Goal: Use online tool/utility: Use online tool/utility

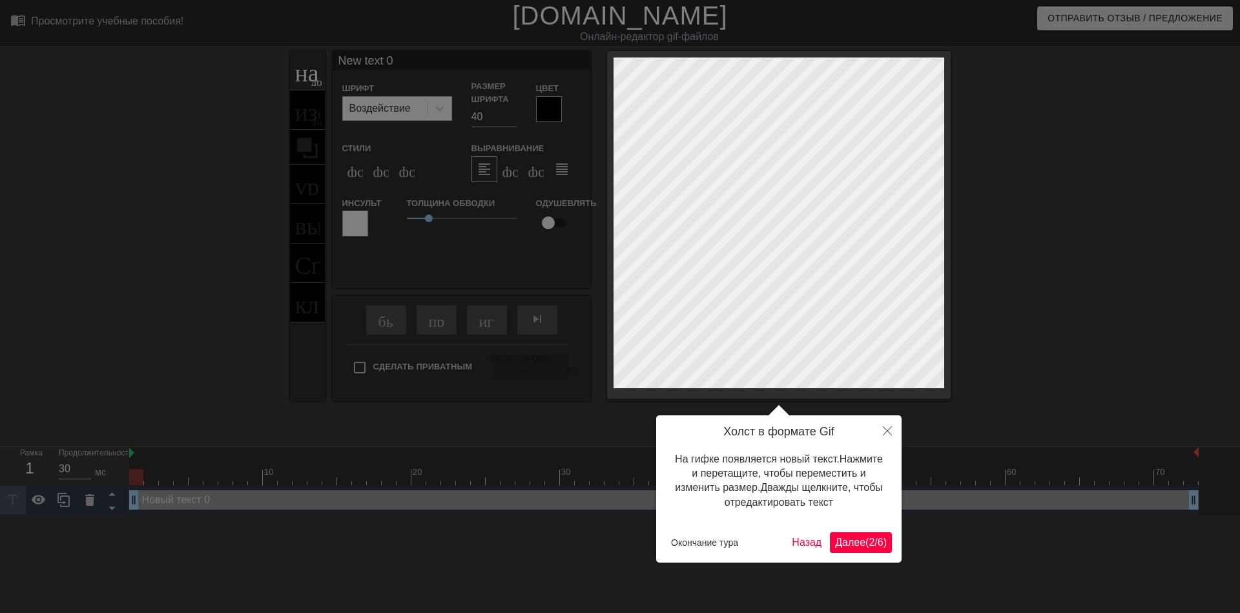
click at [851, 539] on ya-tr-span "Далее" at bounding box center [850, 542] width 30 height 11
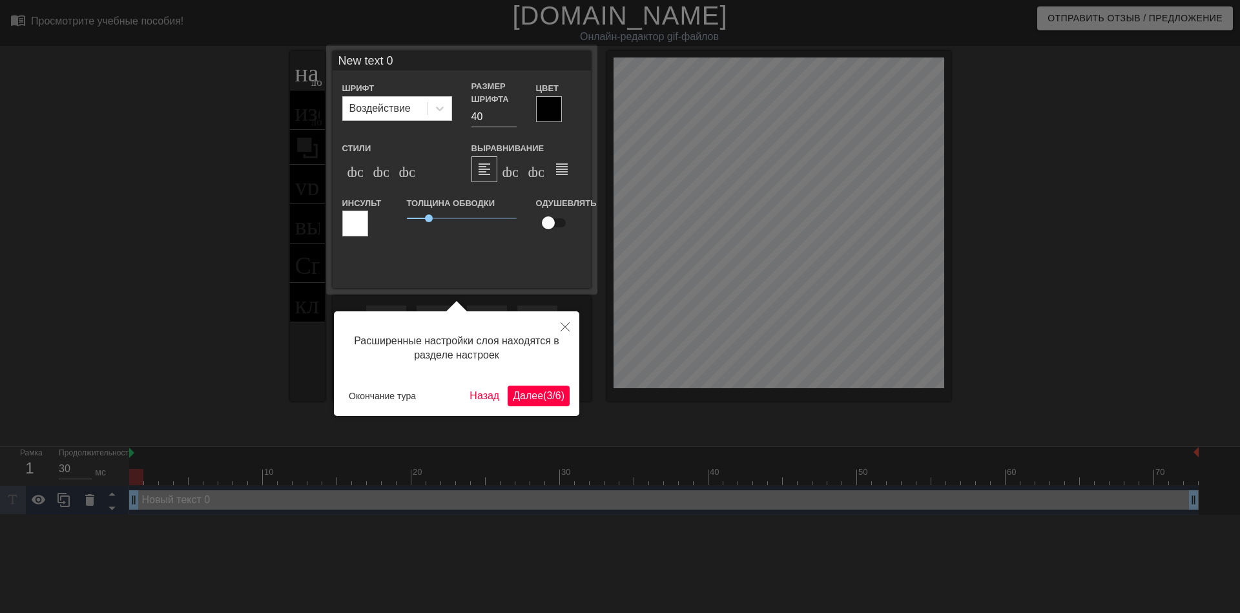
click at [543, 390] on ya-tr-span "(" at bounding box center [544, 395] width 3 height 11
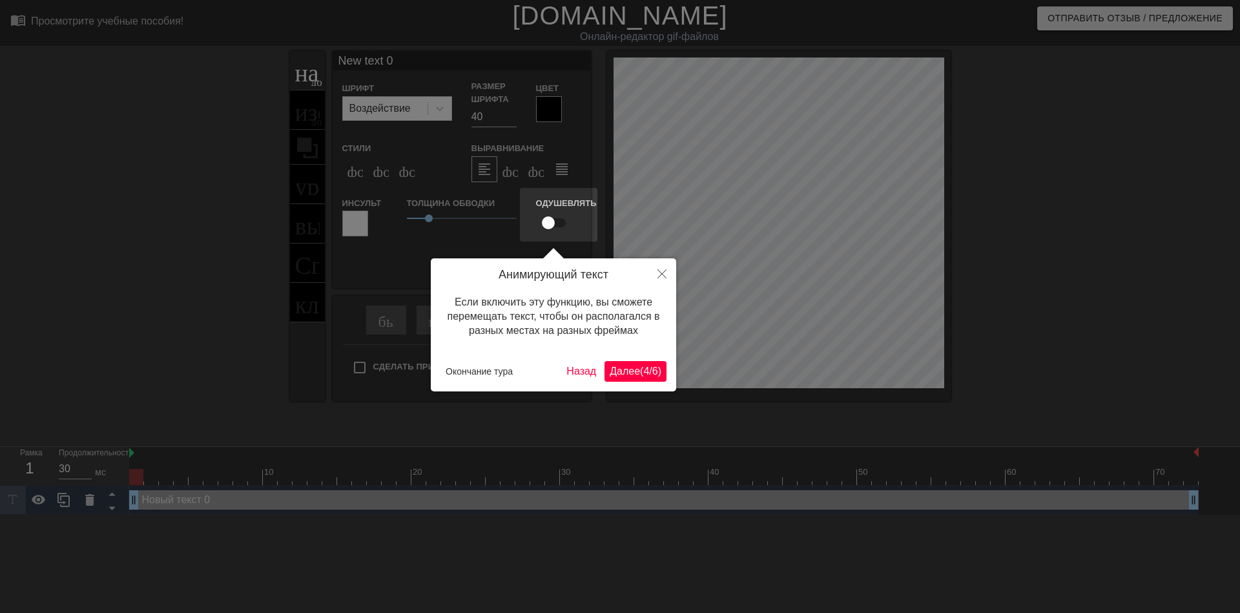
click at [631, 357] on div "Анимирующий текст Если включить эту функцию, вы сможете перемещать текст, чтобы…" at bounding box center [553, 324] width 245 height 133
click at [628, 373] on ya-tr-span "Далее" at bounding box center [625, 371] width 30 height 11
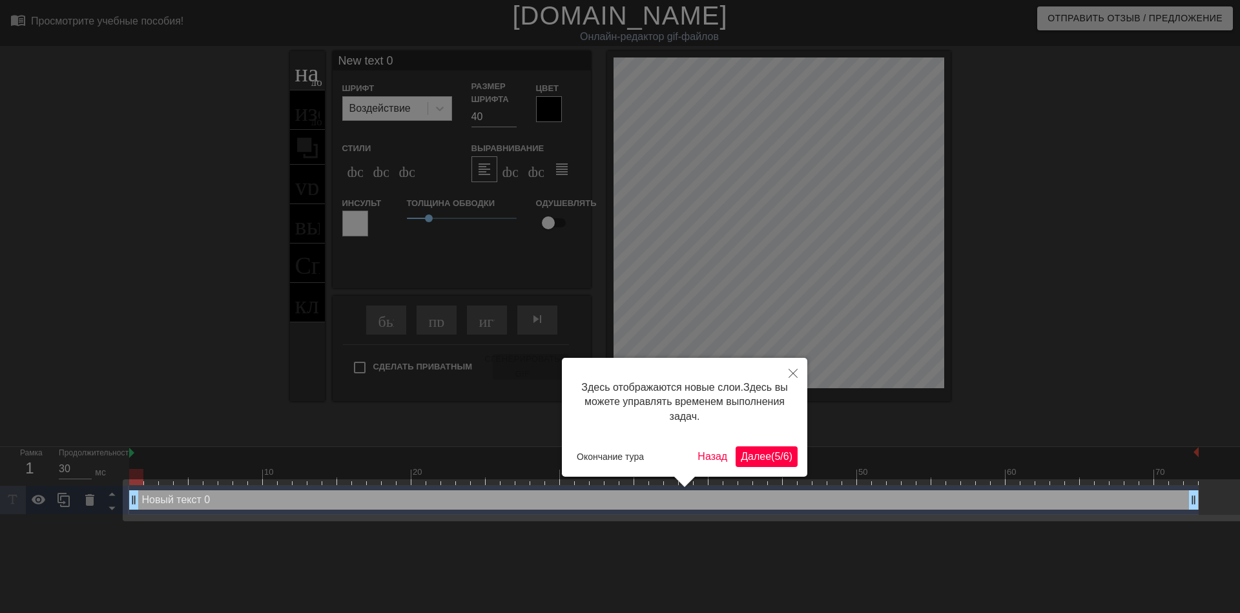
click at [767, 451] on ya-tr-span "Далее" at bounding box center [756, 456] width 30 height 11
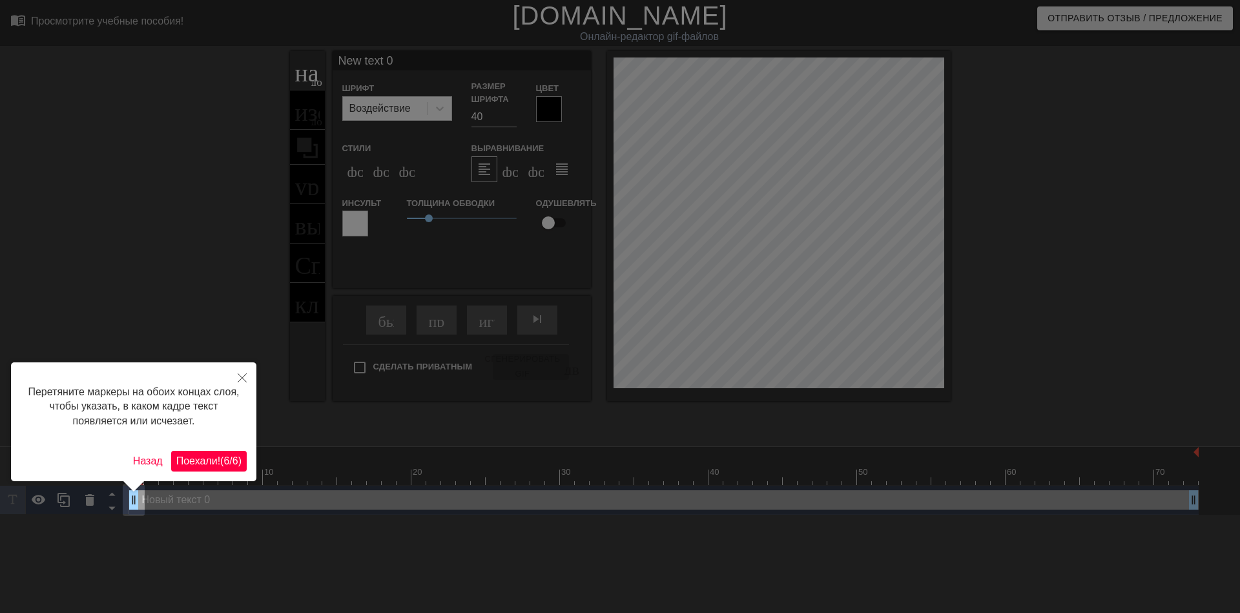
click at [227, 451] on button "Поехали! ( 6 / 6 )" at bounding box center [209, 461] width 76 height 21
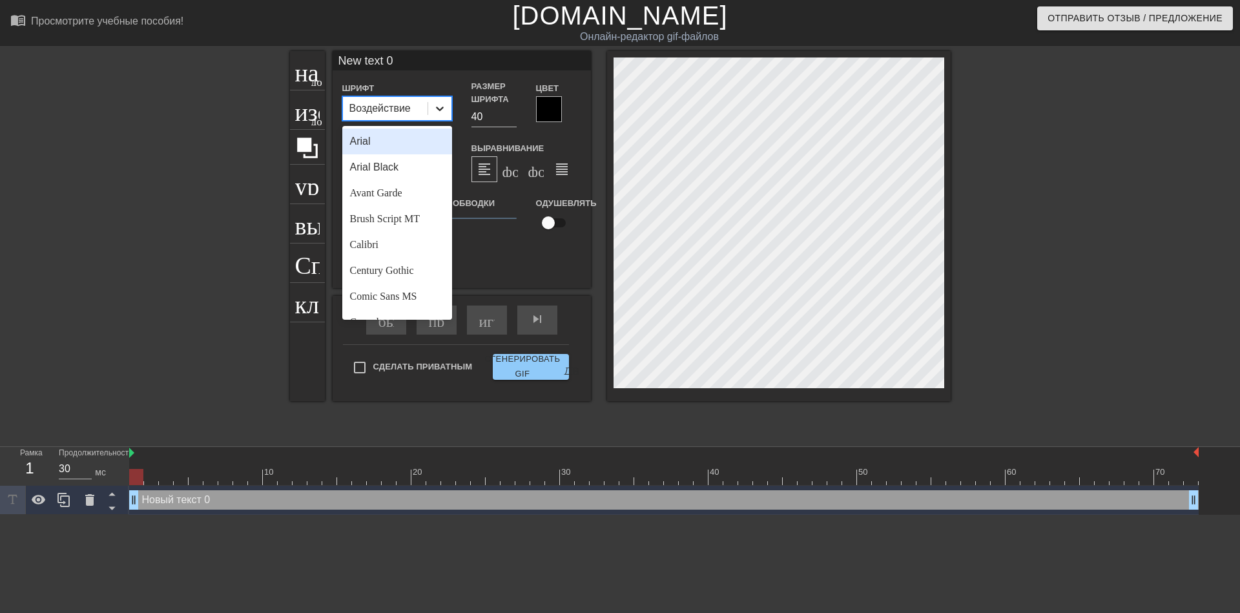
click at [441, 112] on icon at bounding box center [439, 108] width 13 height 13
click at [366, 245] on ya-tr-span "Калибри" at bounding box center [369, 244] width 38 height 11
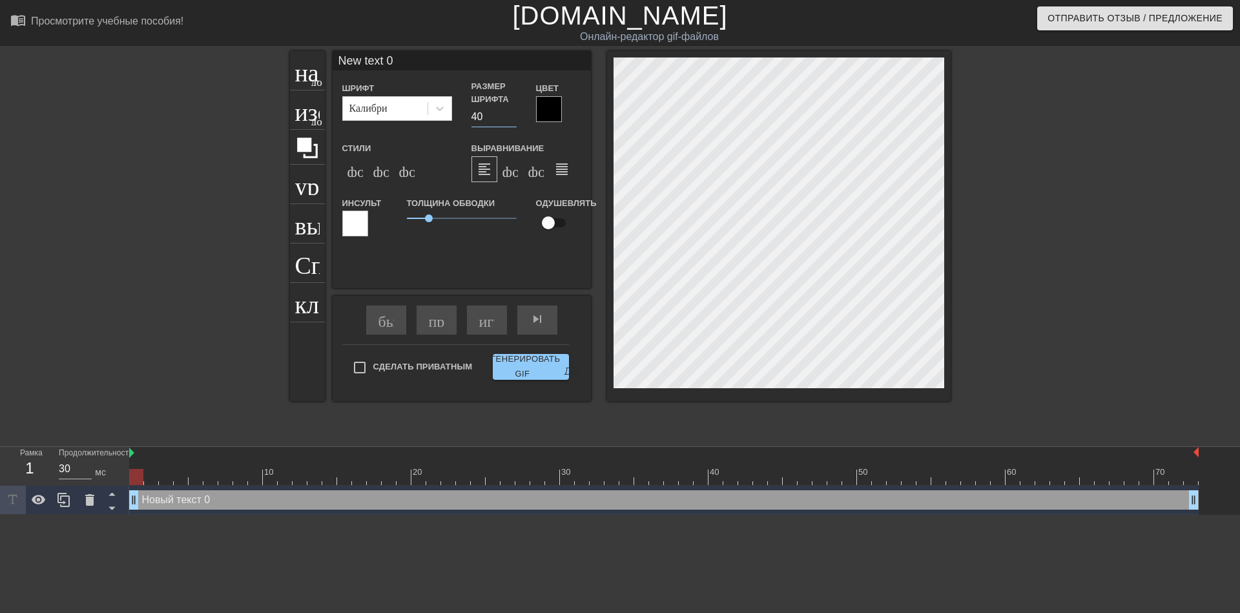
click at [472, 119] on input "40" at bounding box center [493, 117] width 45 height 21
click at [476, 113] on input "40" at bounding box center [493, 117] width 45 height 21
type input "30"
click at [381, 170] on ya-tr-span "формат_italic" at bounding box center [451, 168] width 157 height 15
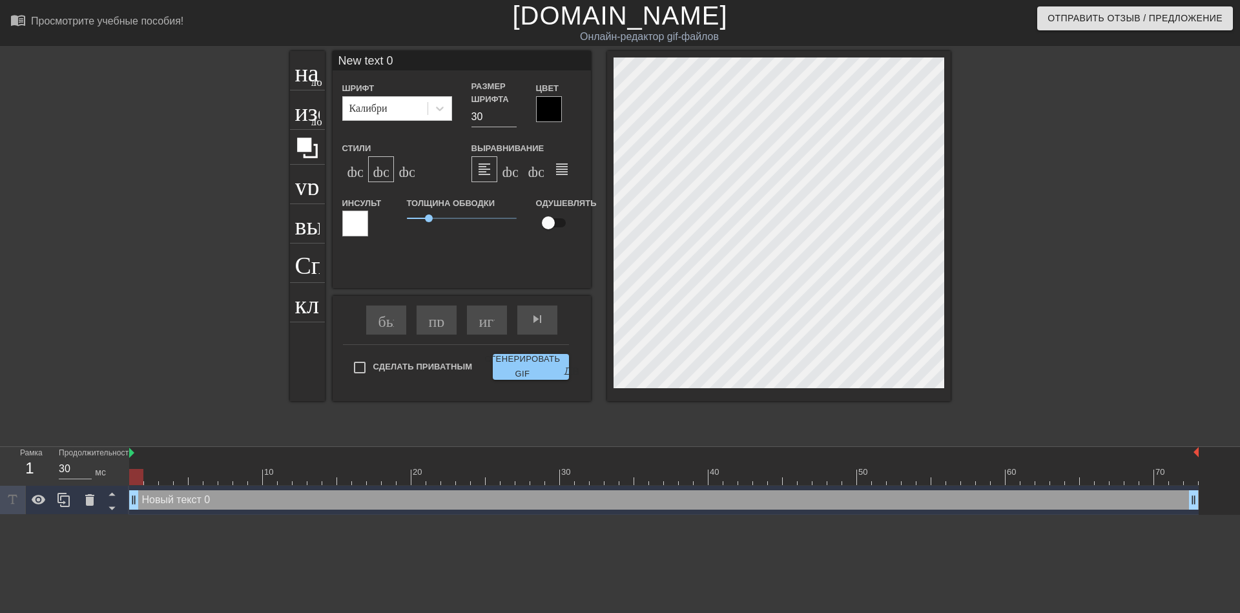
type input "text 0"
type textarea "text 0"
type input "text 0"
type textarea "text 0"
type input "ext 0"
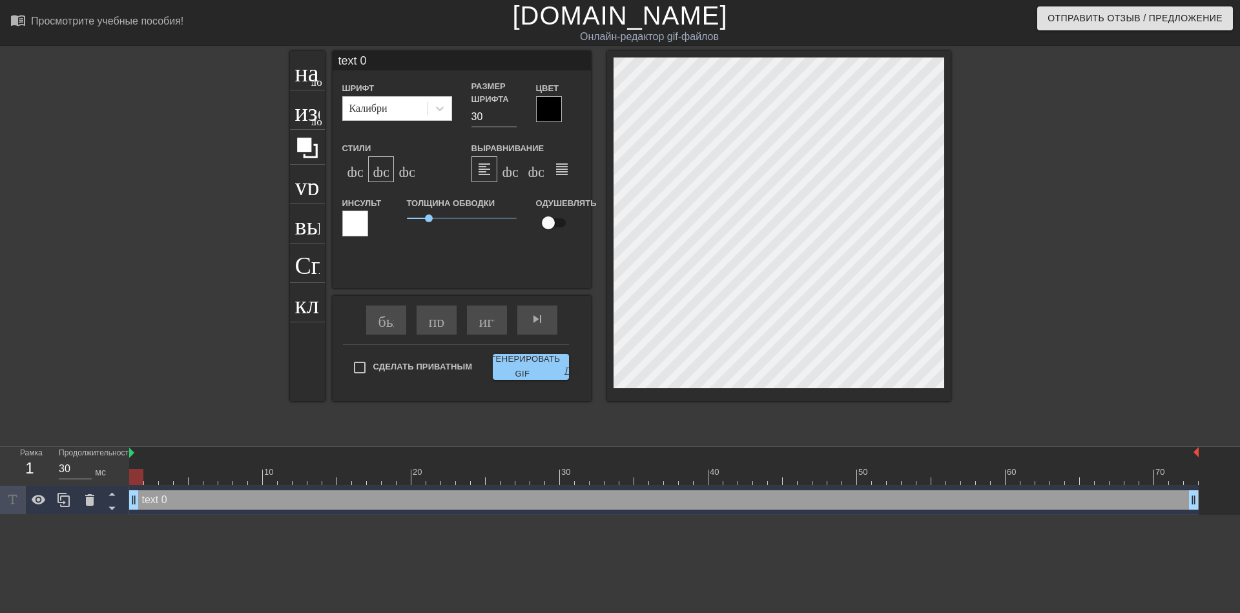
type textarea "ext 0"
type input "xt 0"
type textarea "xt 0"
type input "t 0"
type textarea "t 0"
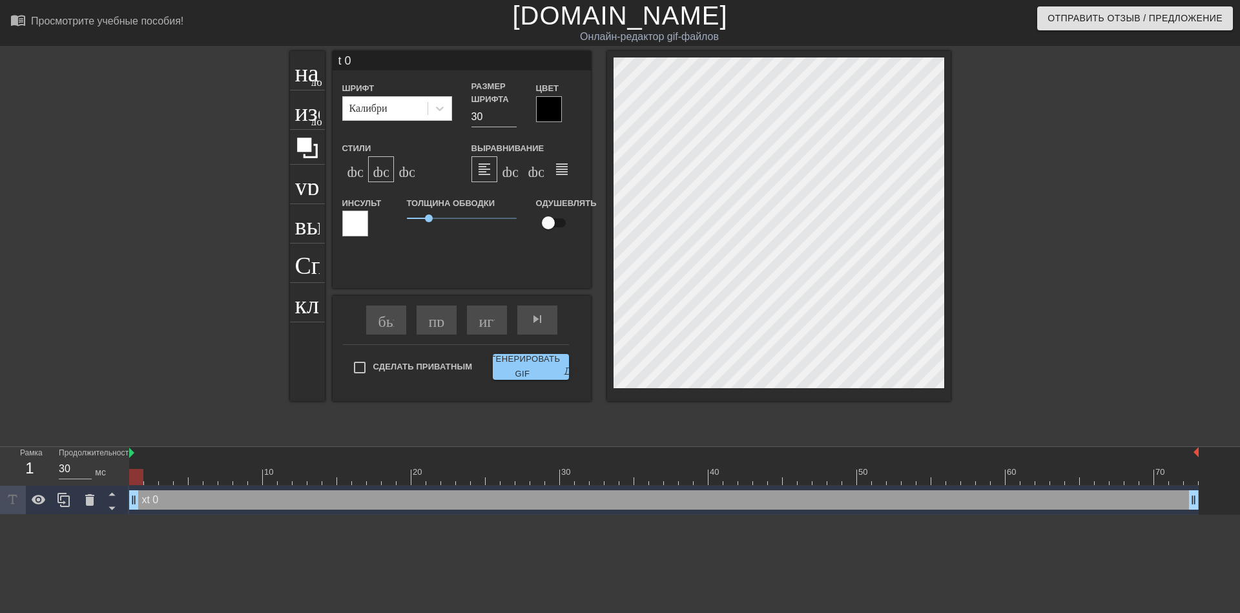
type input "0"
type textarea "0"
type input "0"
type textarea "0"
type input """
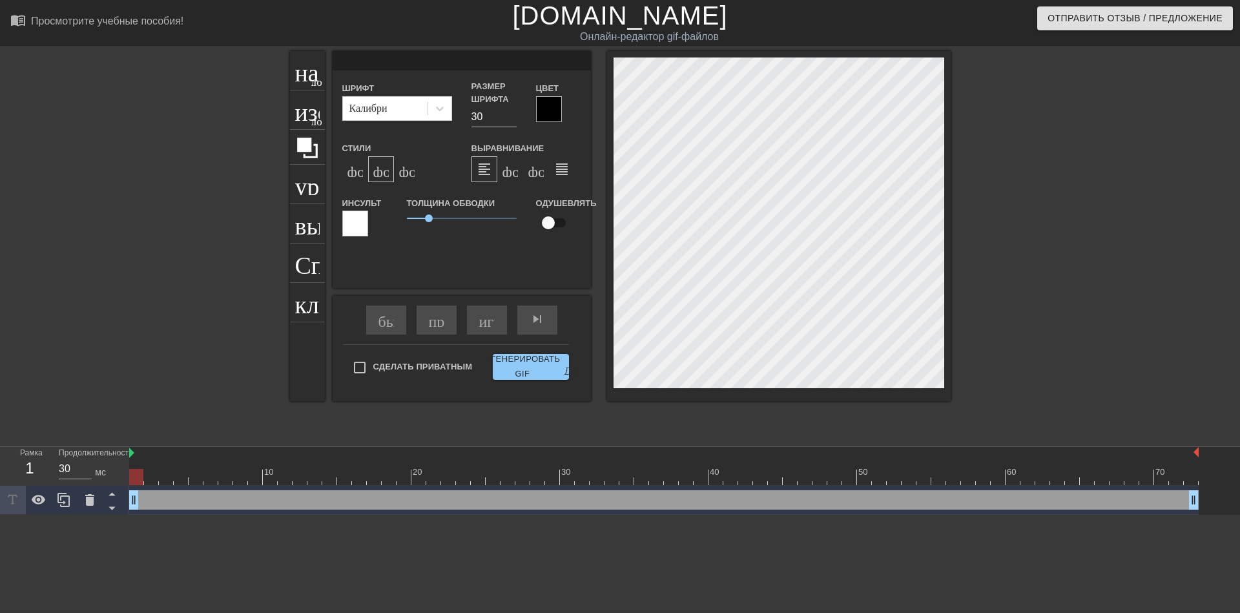
type textarea """
type input ""[PERSON_NAME]"
type textarea ""[PERSON_NAME]"
type input ""ые"
type textarea ""ые"
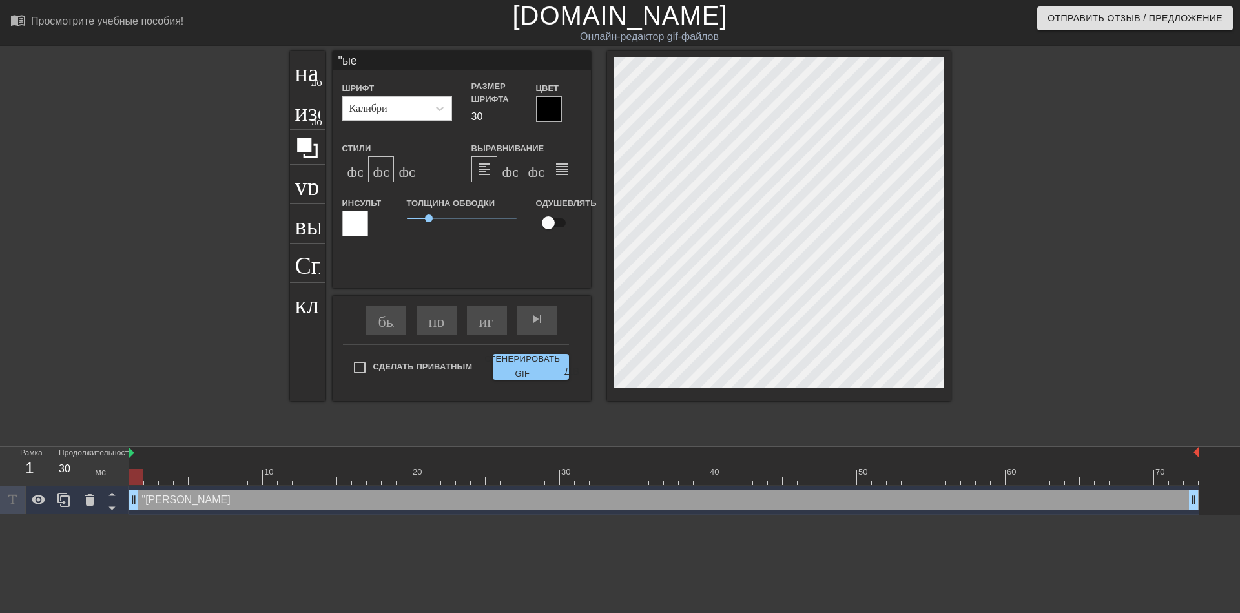
type input ""ыеш"
type textarea ""ыеш"
type input ""ыешс"
type textarea ""ыешс"
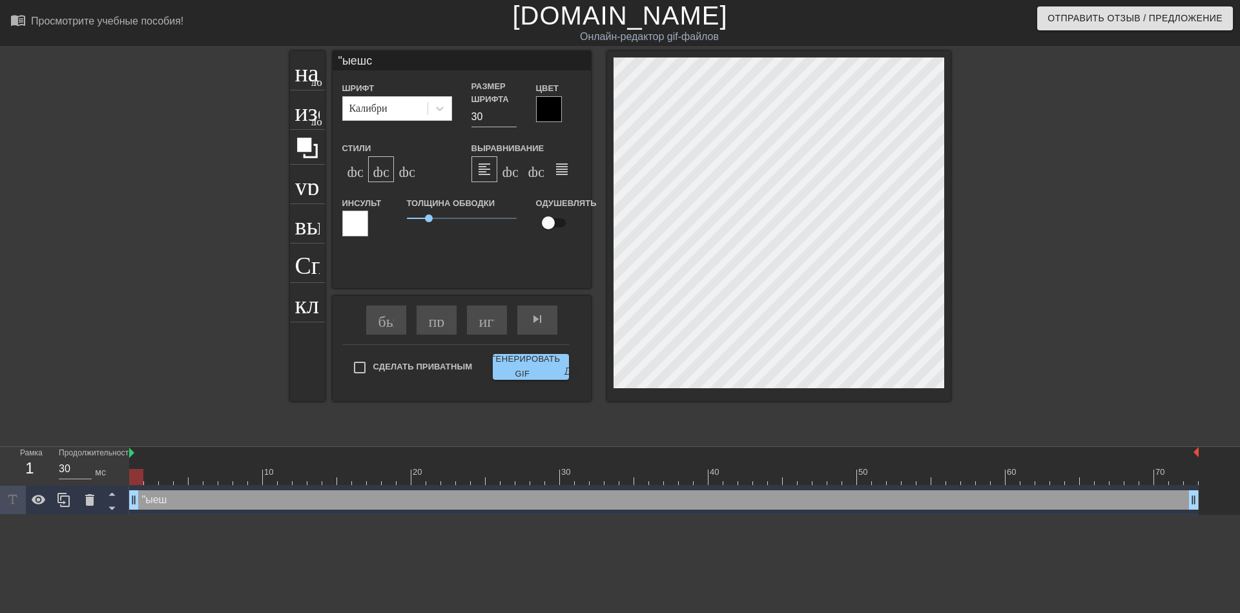
type input ""ыешсл"
type textarea ""ыешсл"
type input ""ыешслу"
type textarea ""ыешслу"
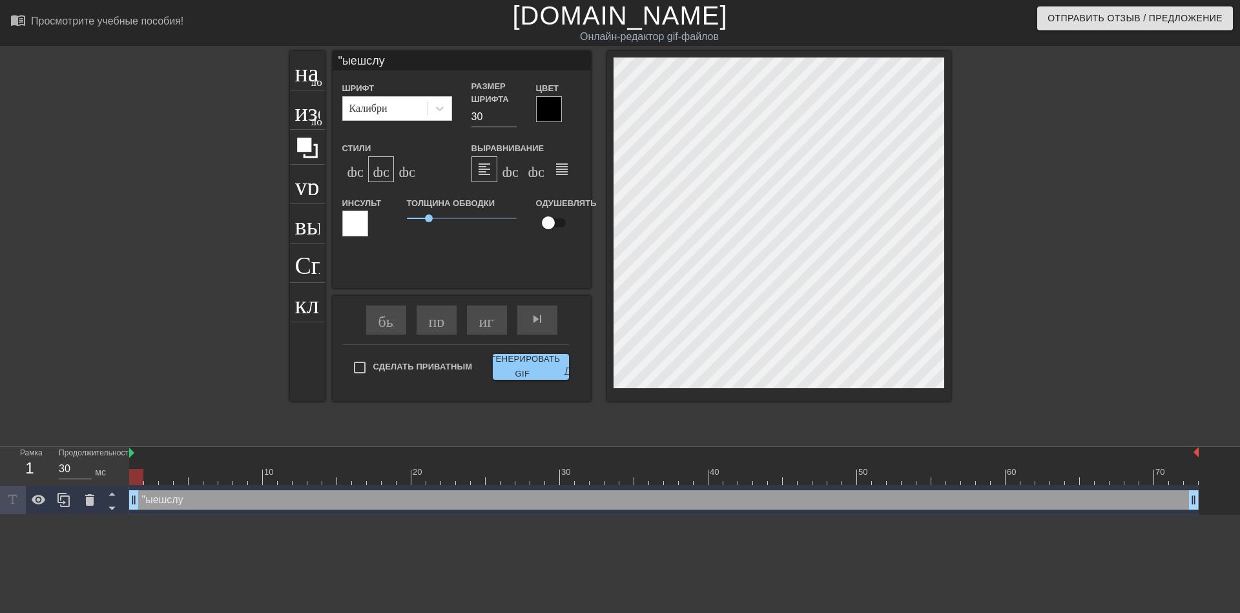
type input ""ыешслук"
type textarea ""ыешслук"
type input ""ыешслу"
type textarea ""ыешслу"
type input ""ыешсл"
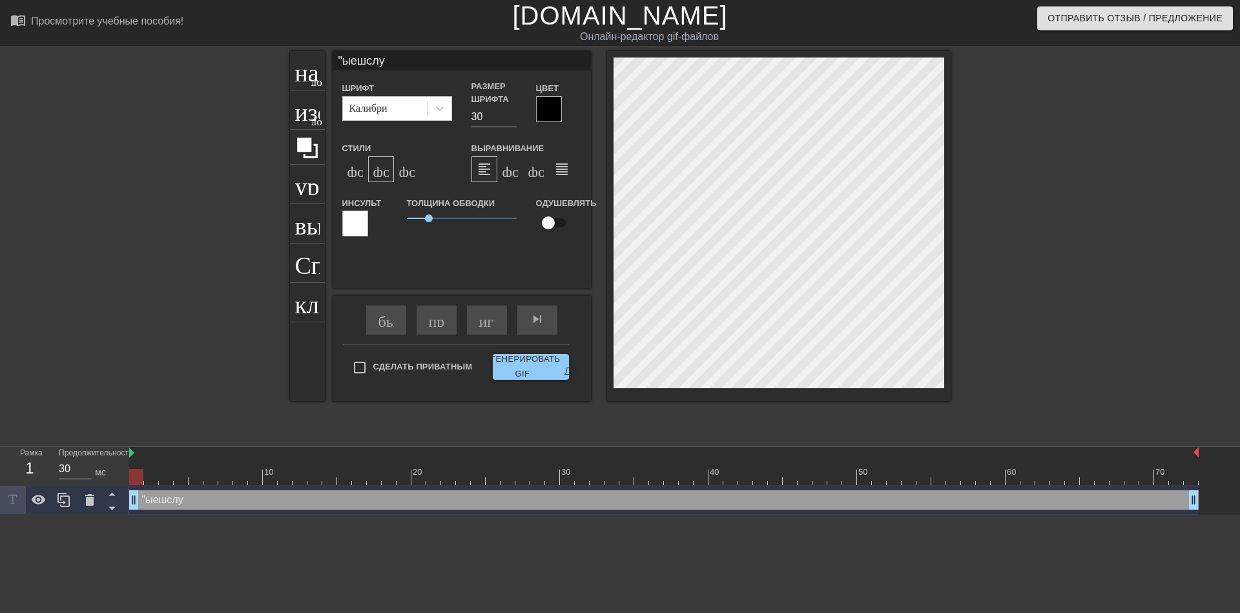
type textarea ""ыешсл"
type input ""ыешс"
type textarea ""ыешс"
type input ""ыеш"
type textarea ""ыеш"
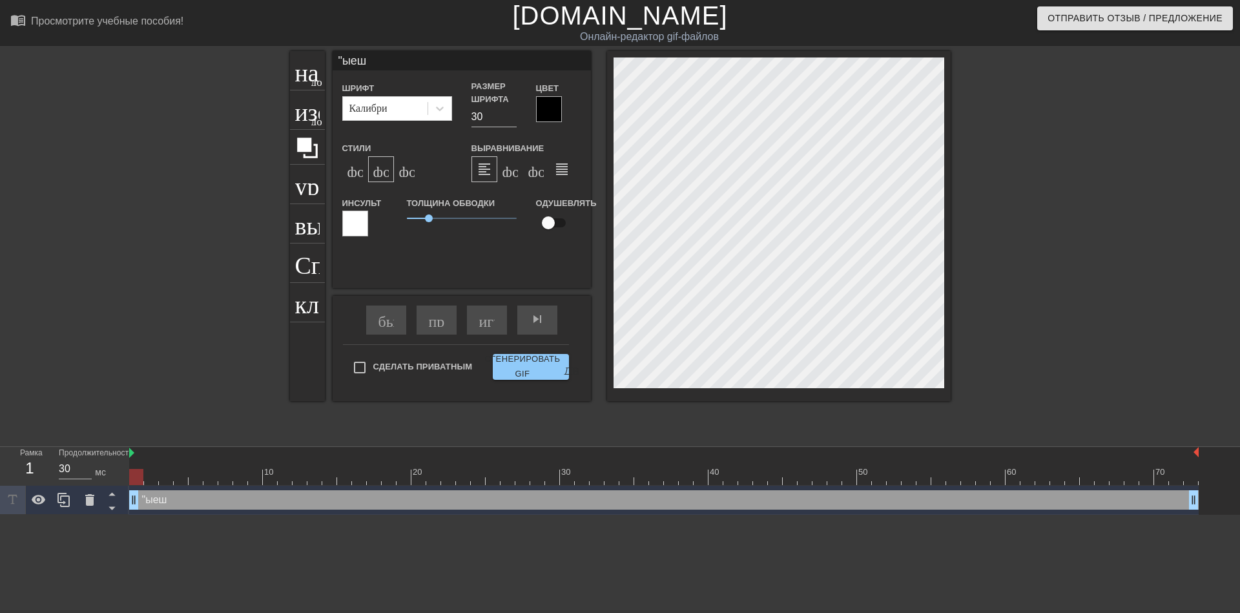
type input ""ые"
type textarea ""ые"
type input ""[PERSON_NAME]"
type textarea ""[PERSON_NAME]"
type input """
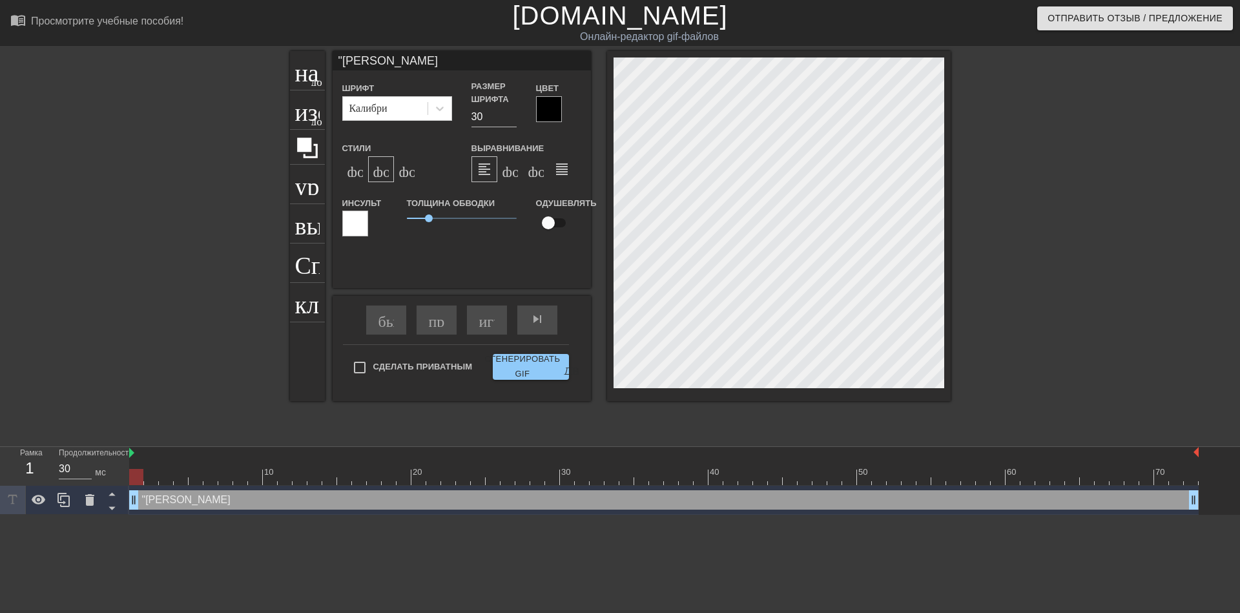
type textarea """
type input "@"
type textarea "@"
type input "@s"
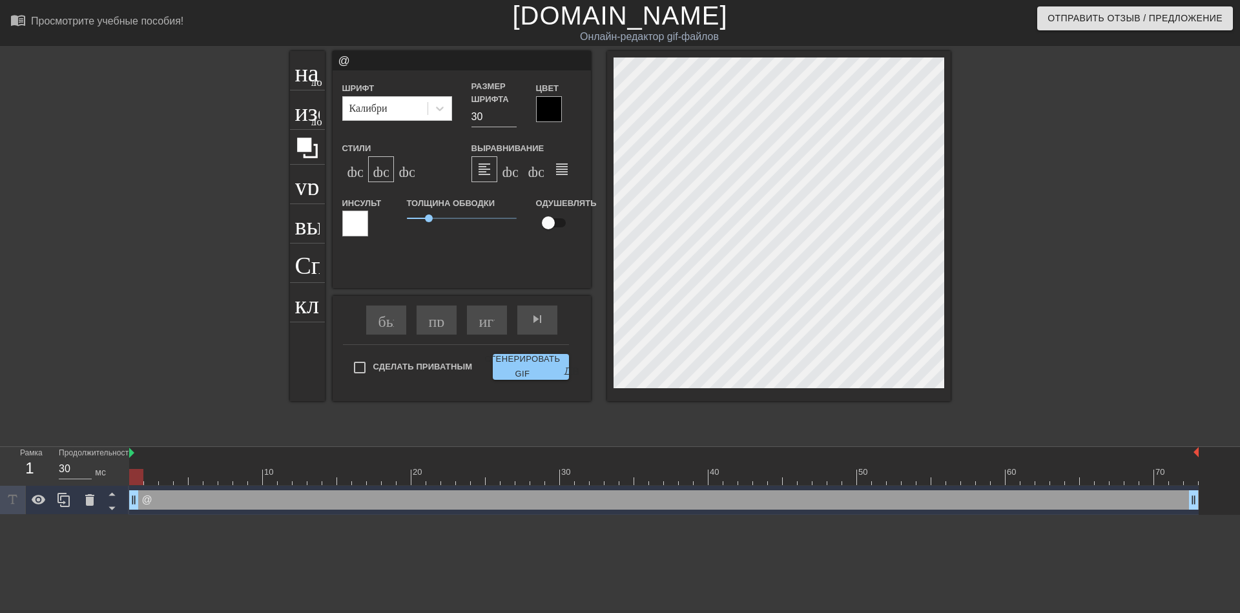
type textarea "@s"
type input "@st"
type textarea "@st"
type input "@sti"
type textarea "@sti"
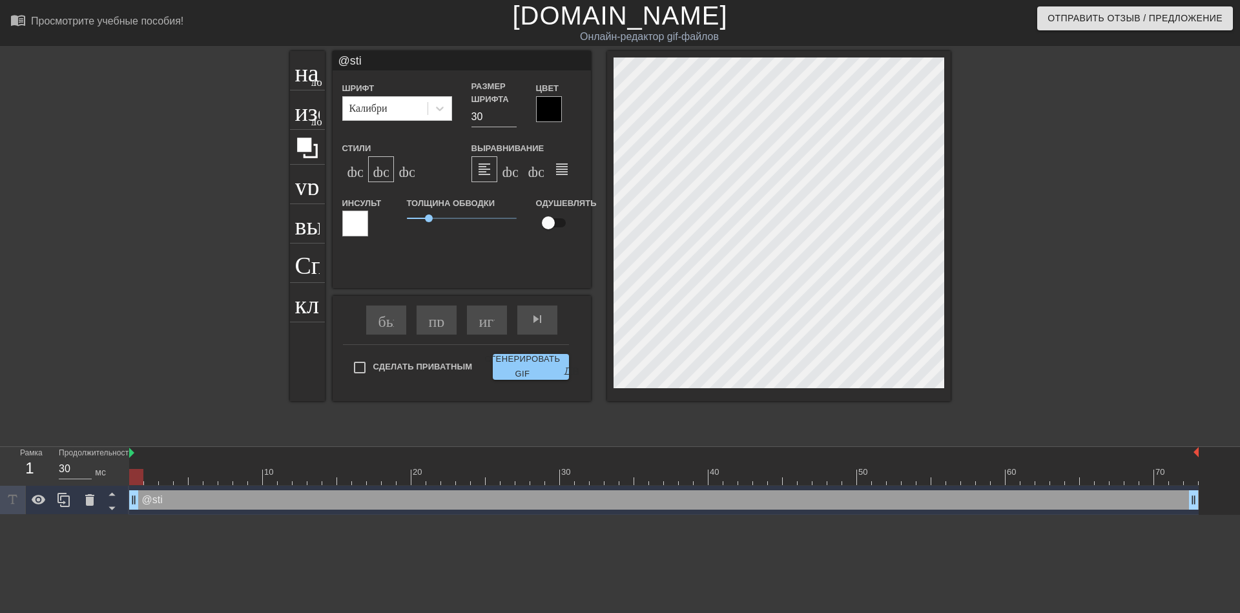
type input "@stic"
type textarea "@stic"
type input "@stick"
type textarea "@stick"
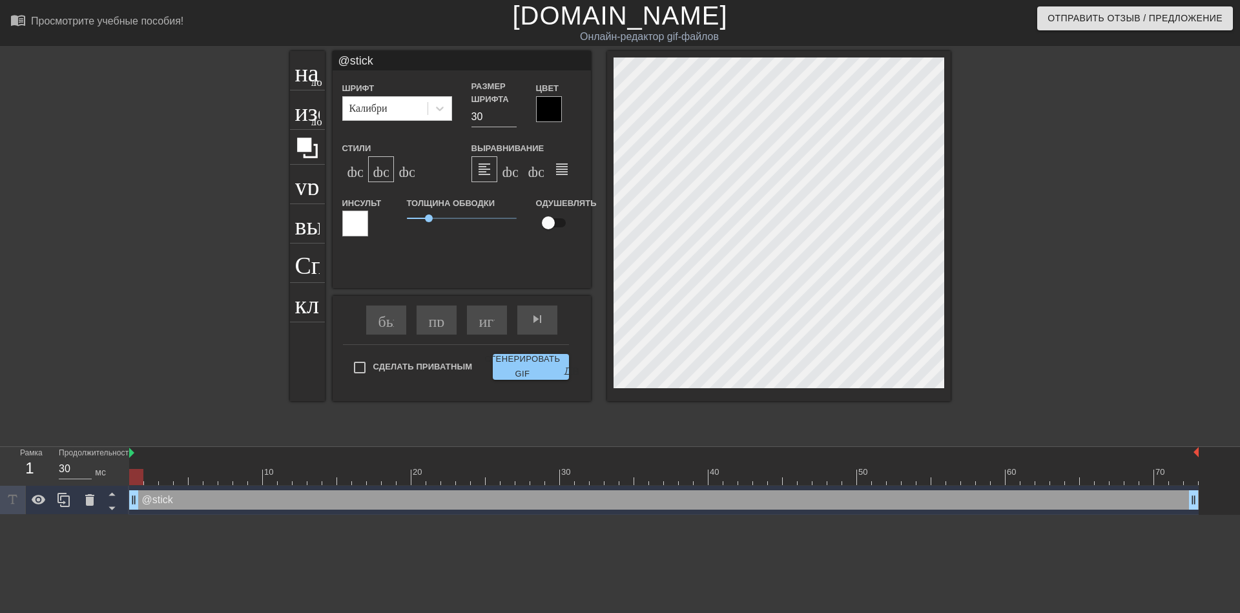
type input "@sticke"
type textarea "@sticke"
type input "@sticker"
type textarea "@sticker"
type input "@stickerb"
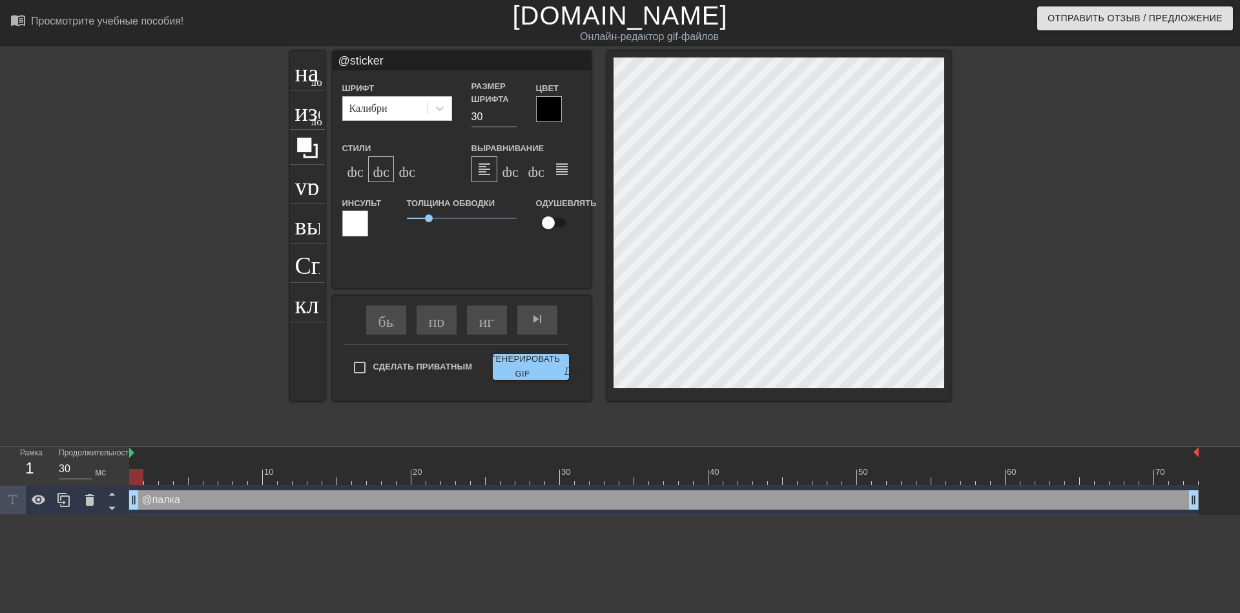
type textarea "@stickerb"
type input "@stickerba"
type textarea "@stickerba"
type input "@stickerbas"
type textarea "@stickerbas"
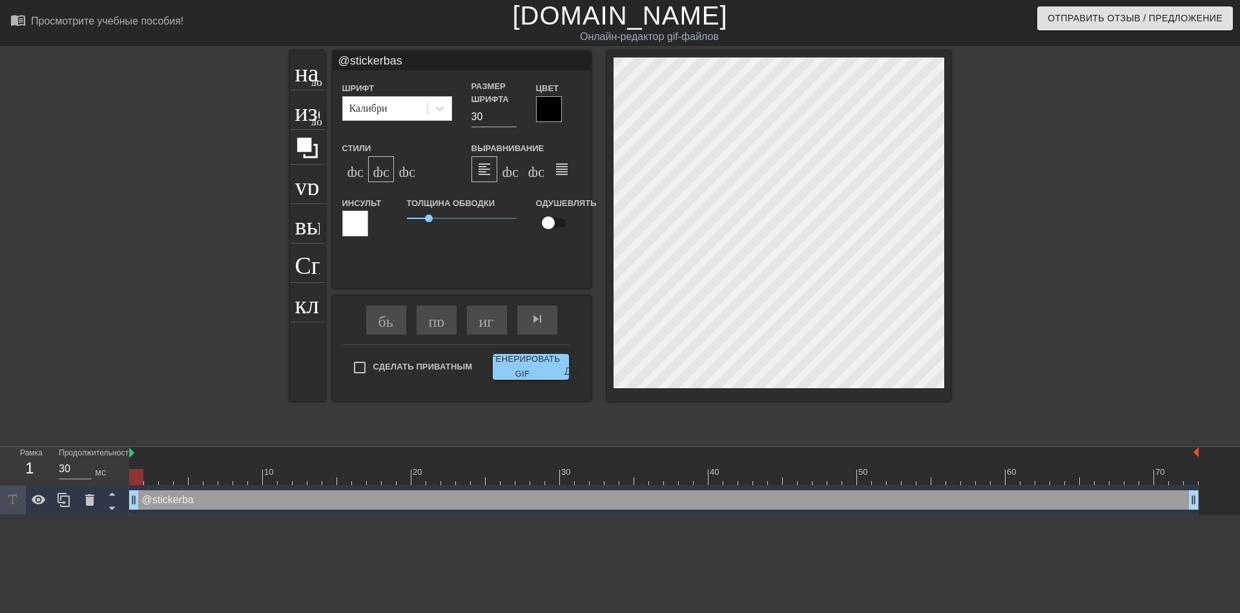
scroll to position [1, 4]
type input "@stickerbase"
type textarea "@stickerbase"
type input "@stickerbase_"
type textarea "@stickerbase_"
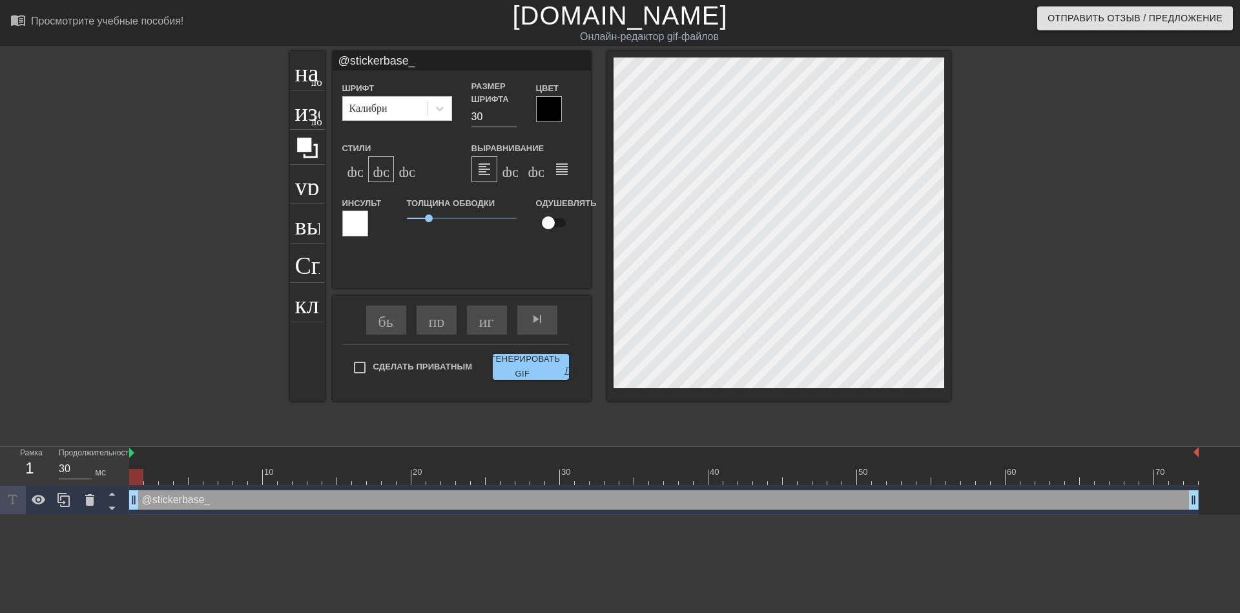
type input "@stickerbase_r"
type textarea "@stickerbase_r"
type input "@stickerbase_ru"
type textarea "@stickerbase_ru"
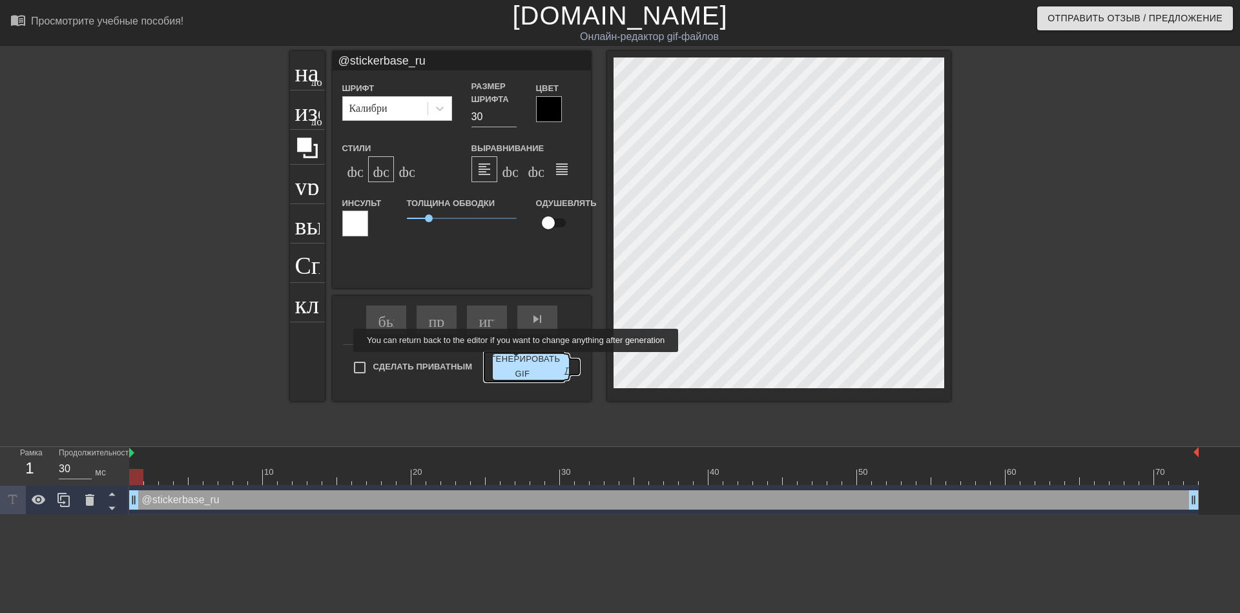
click at [517, 361] on ya-tr-span "Сгенерировать GIF" at bounding box center [522, 367] width 76 height 30
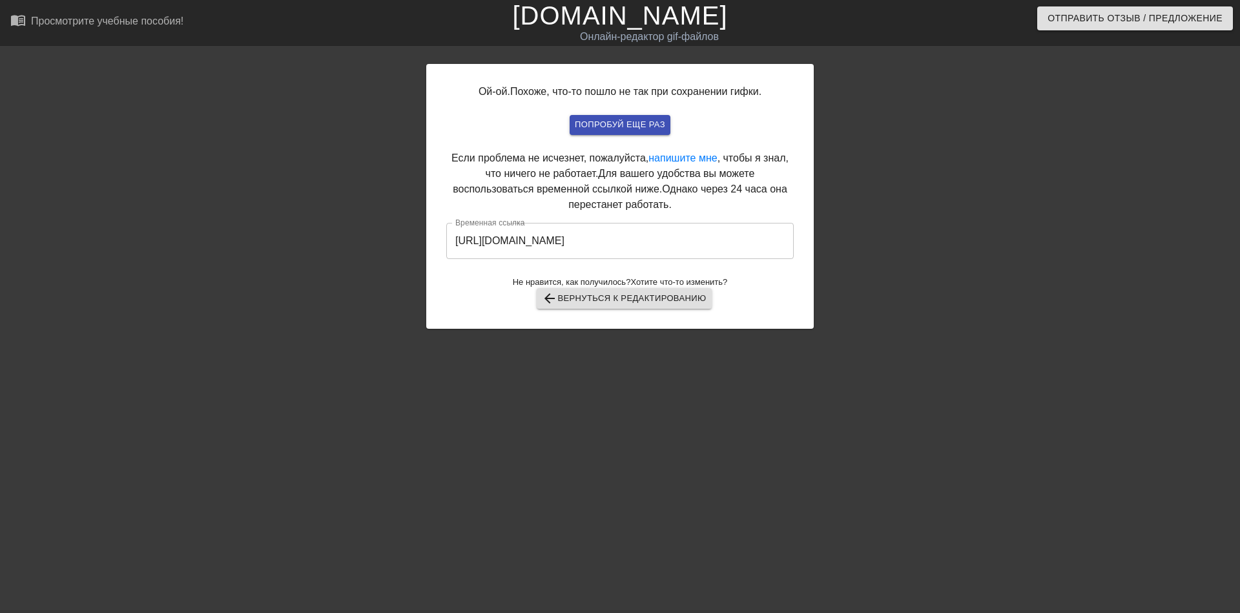
click at [595, 245] on input "[URL][DOMAIN_NAME]" at bounding box center [619, 241] width 347 height 36
